Goal: Transaction & Acquisition: Book appointment/travel/reservation

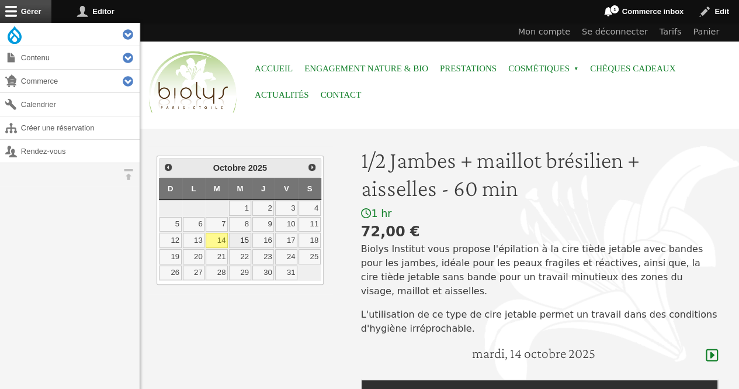
click at [248, 243] on link "15" at bounding box center [240, 240] width 22 height 15
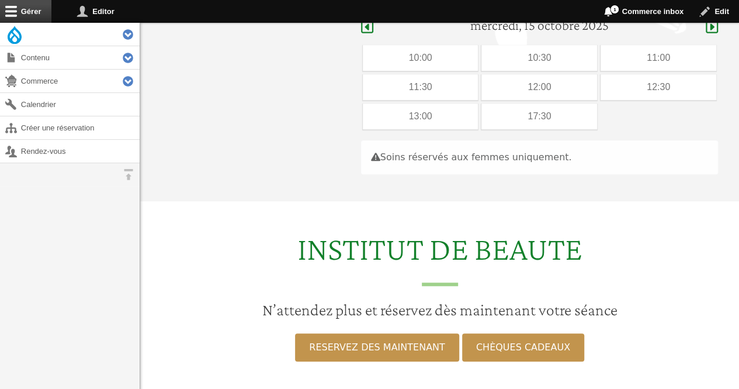
scroll to position [330, 0]
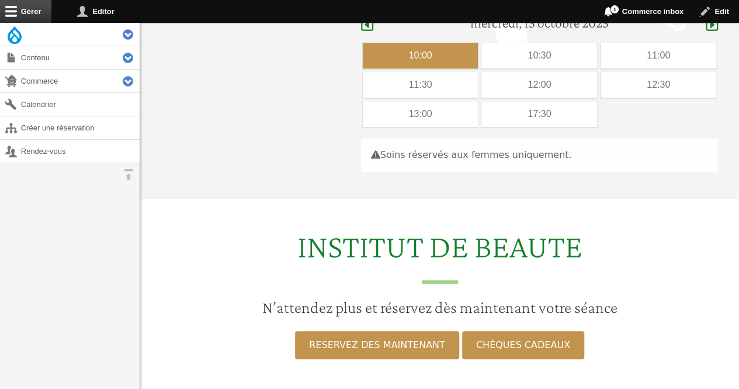
click at [430, 43] on div "10:00" at bounding box center [421, 56] width 116 height 26
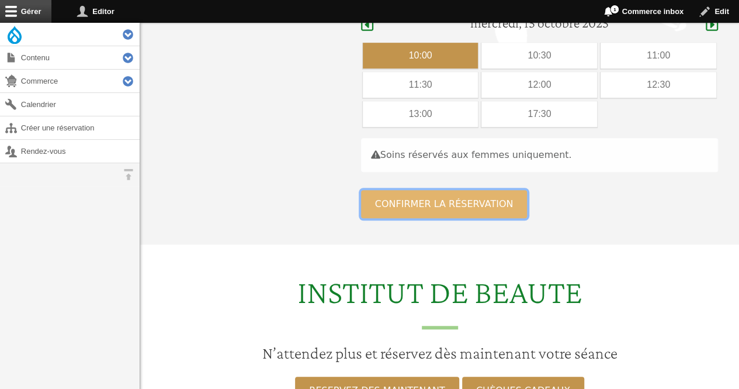
click at [416, 195] on button "Confirmer la réservation" at bounding box center [444, 204] width 167 height 28
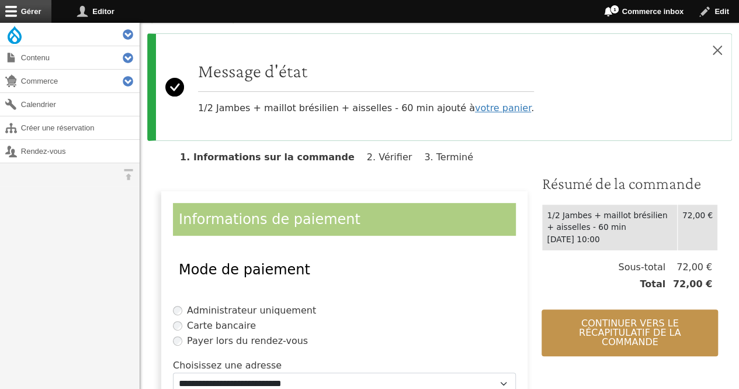
scroll to position [109, 0]
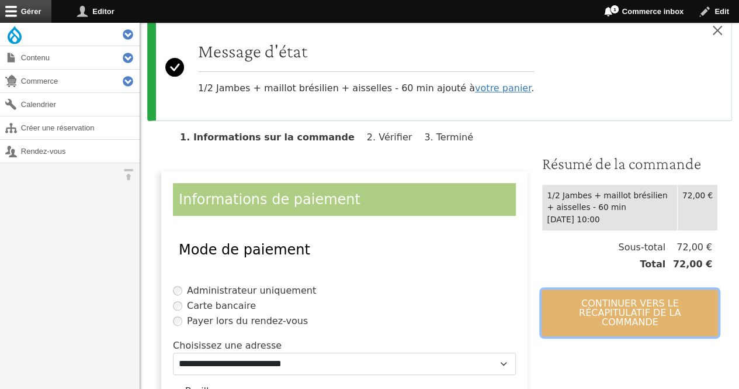
click at [621, 296] on button "Continuer vers le récapitulatif de la commande" at bounding box center [630, 312] width 176 height 47
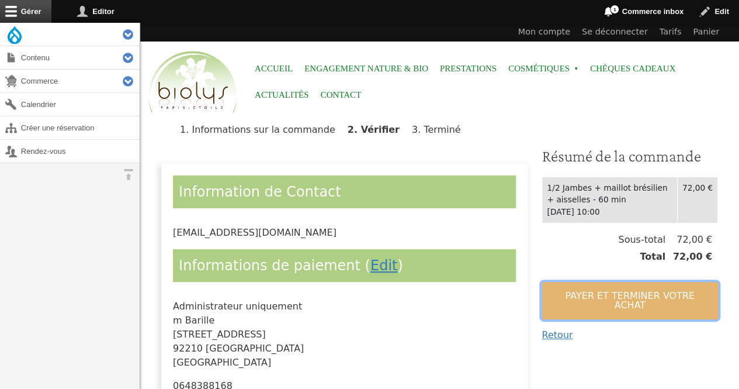
click at [621, 296] on button "Payer et terminer votre achat" at bounding box center [630, 300] width 176 height 37
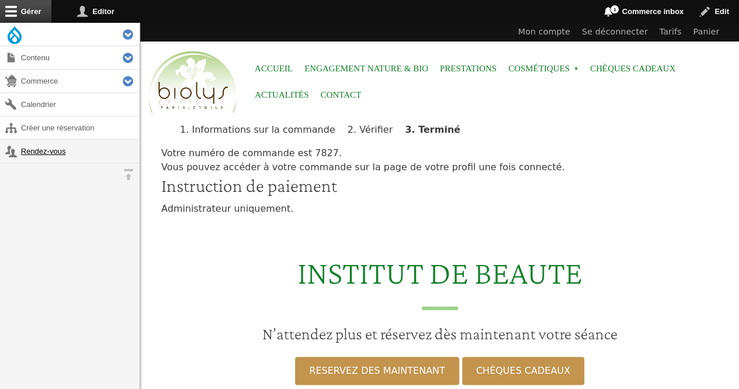
click at [66, 147] on link "Rendez-vous" at bounding box center [70, 151] width 140 height 23
